Goal: Book appointment/travel/reservation

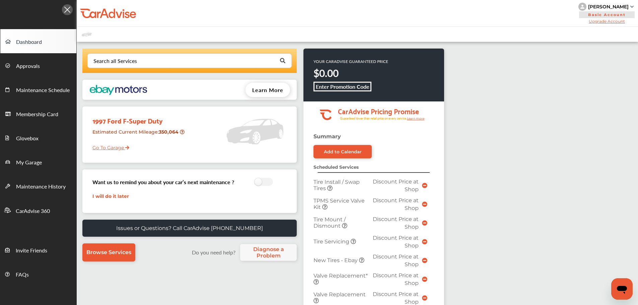
click at [111, 147] on link "Go To Garage" at bounding box center [108, 146] width 42 height 13
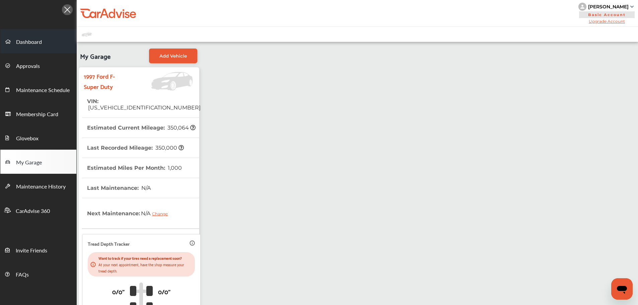
click at [29, 46] on span "Dashboard" at bounding box center [29, 42] width 26 height 9
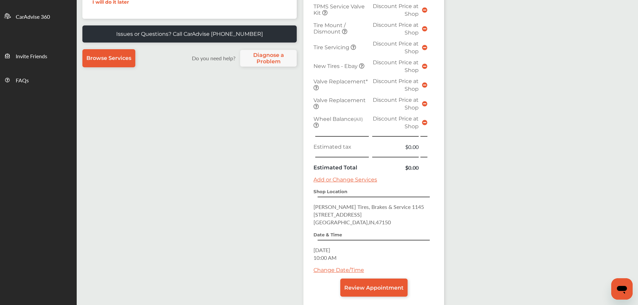
scroll to position [201, 0]
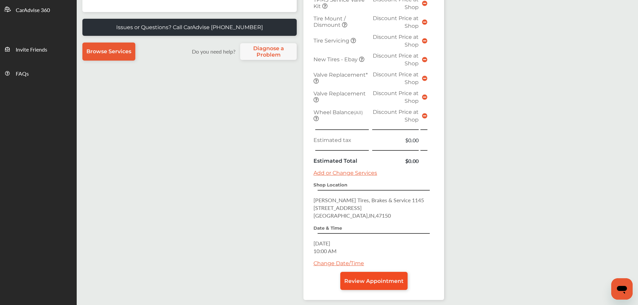
click at [364, 281] on span "Review Appointment" at bounding box center [373, 281] width 59 height 6
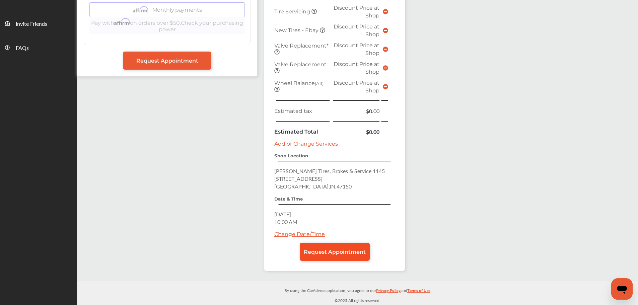
click at [346, 256] on link "Request Appointment" at bounding box center [335, 252] width 70 height 18
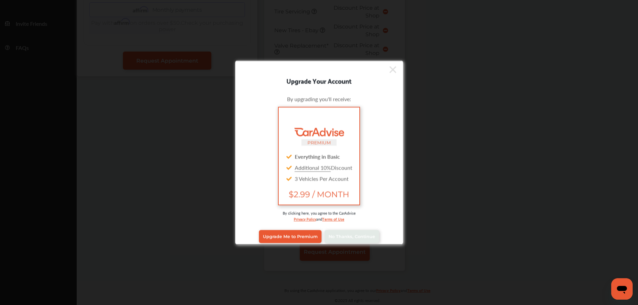
click at [367, 227] on div "Upgrade Me to Premium No Thanks, Continue" at bounding box center [319, 236] width 158 height 27
click at [365, 236] on span "No Thanks, Continue" at bounding box center [351, 236] width 47 height 5
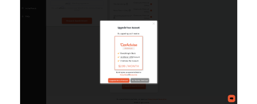
scroll to position [0, 0]
